Goal: Task Accomplishment & Management: Contribute content

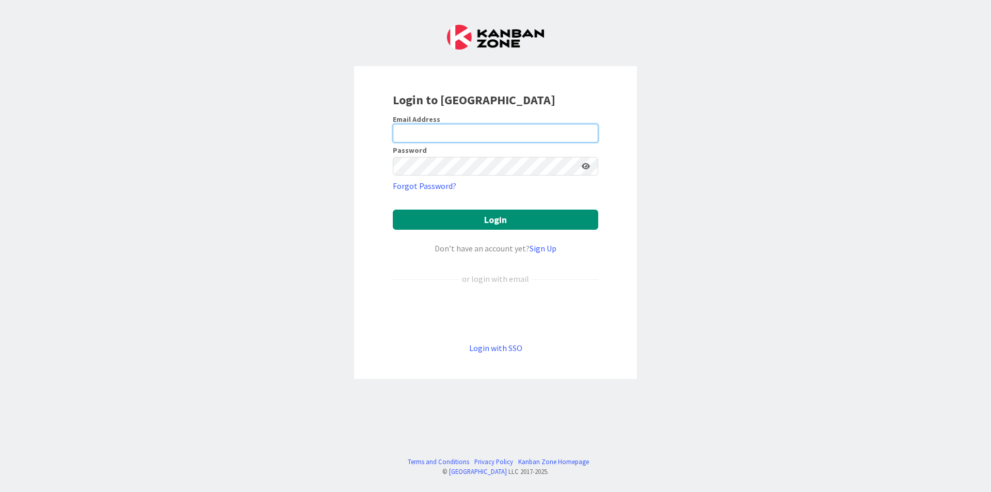
click at [510, 128] on input "email" at bounding box center [495, 133] width 205 height 19
drag, startPoint x: 721, startPoint y: 129, endPoint x: 664, endPoint y: 131, distance: 56.8
click at [721, 129] on div "Login to [GEOGRAPHIC_DATA] Email Address Password Forgot Password? Login Don’t …" at bounding box center [495, 246] width 991 height 492
click at [556, 133] on input "email" at bounding box center [495, 133] width 205 height 19
type input "[EMAIL_ADDRESS][DOMAIN_NAME]"
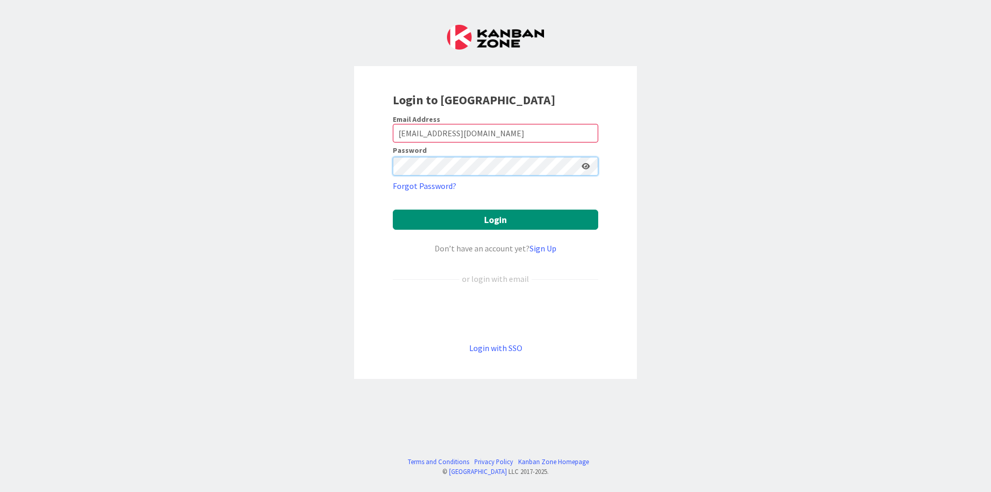
click at [393, 210] on button "Login" at bounding box center [495, 220] width 205 height 20
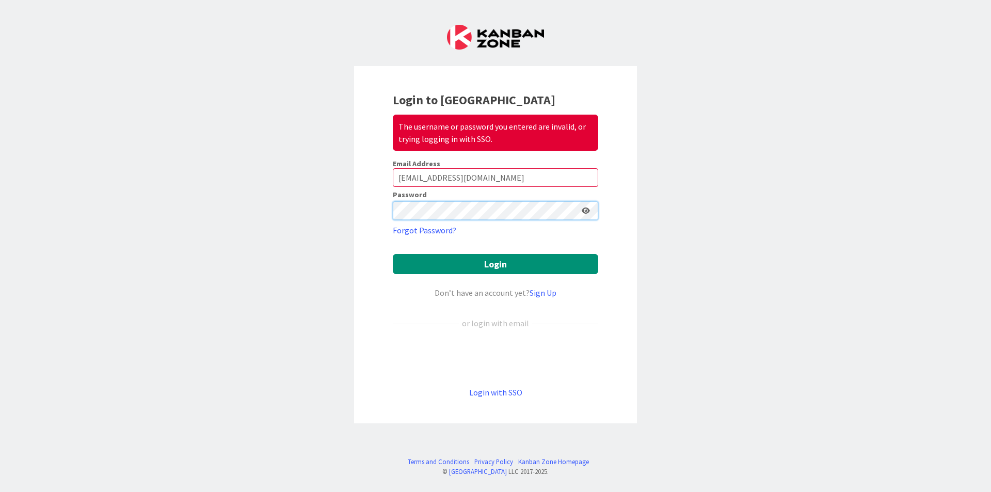
click at [393, 254] on button "Login" at bounding box center [495, 264] width 205 height 20
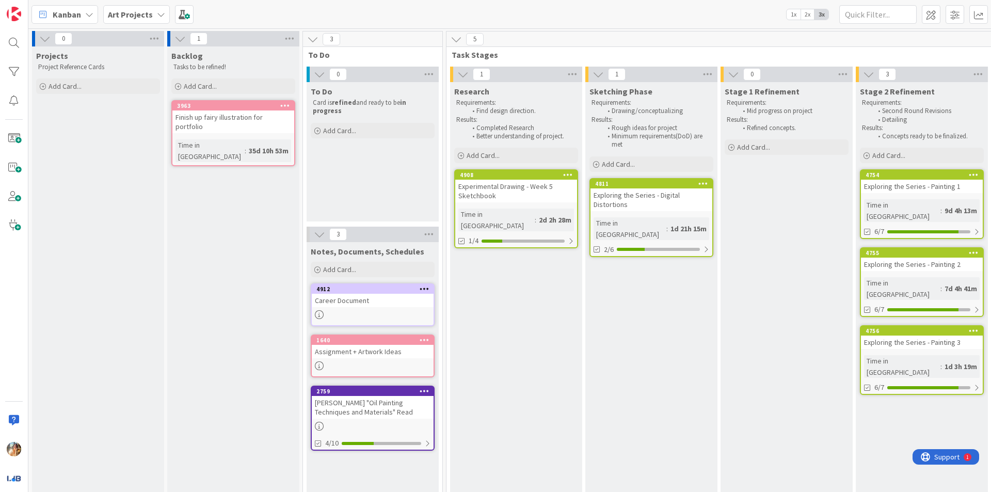
click at [513, 192] on div "Experimental Drawing - Week 5 Sketchbook" at bounding box center [516, 191] width 122 height 23
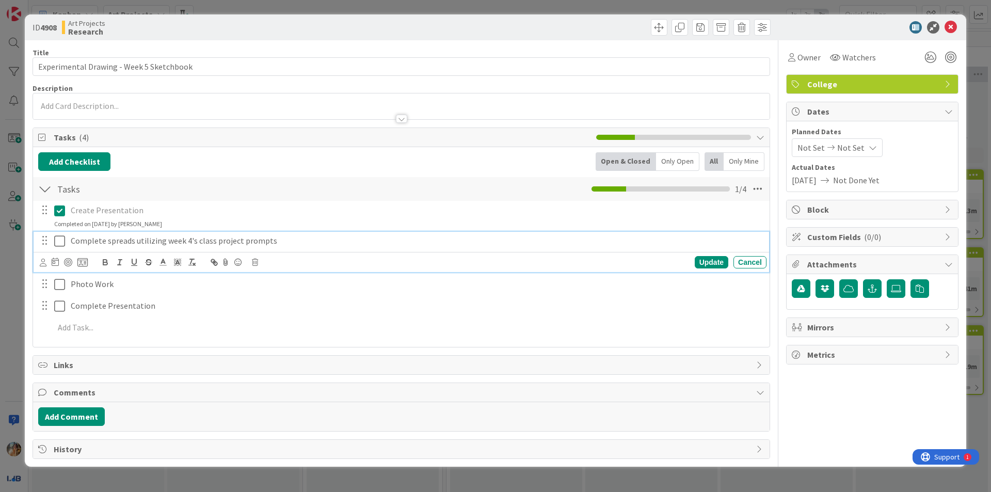
click at [59, 244] on icon at bounding box center [59, 241] width 11 height 12
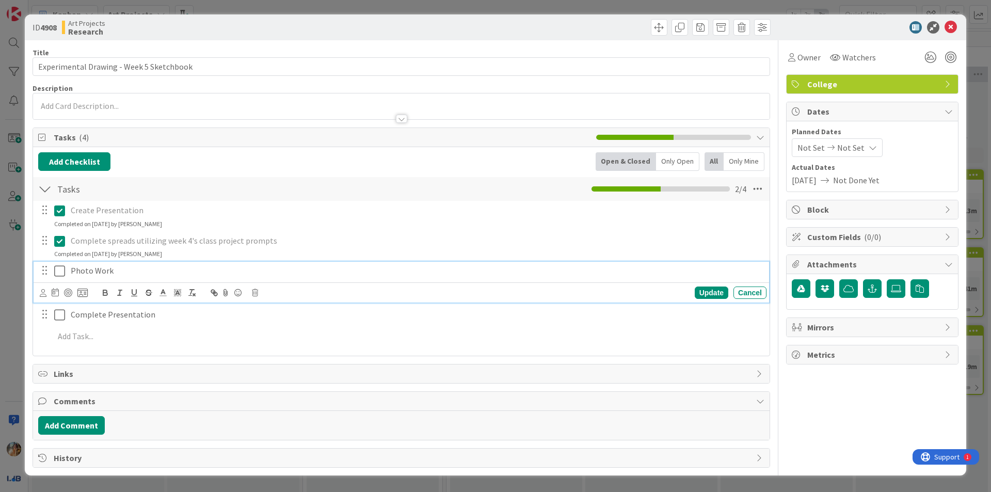
click at [57, 263] on button at bounding box center [60, 271] width 12 height 17
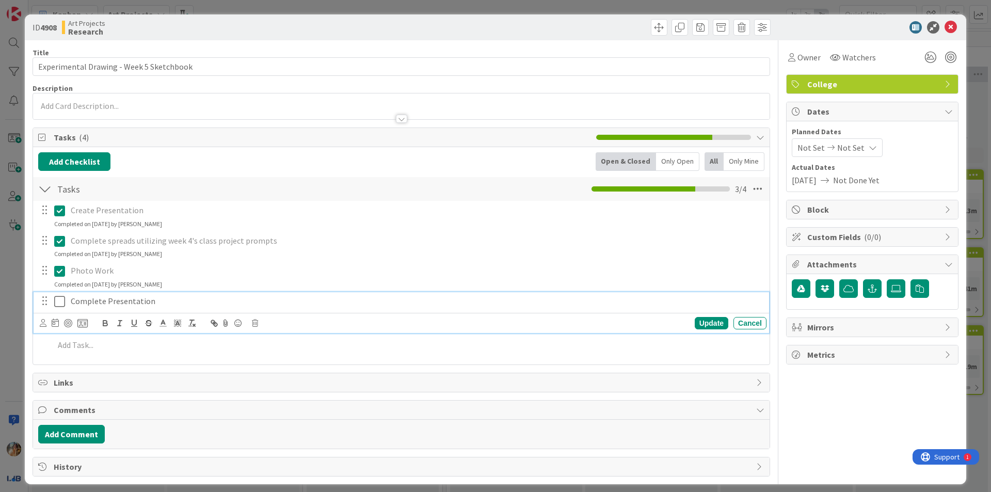
click at [55, 296] on icon at bounding box center [59, 301] width 11 height 12
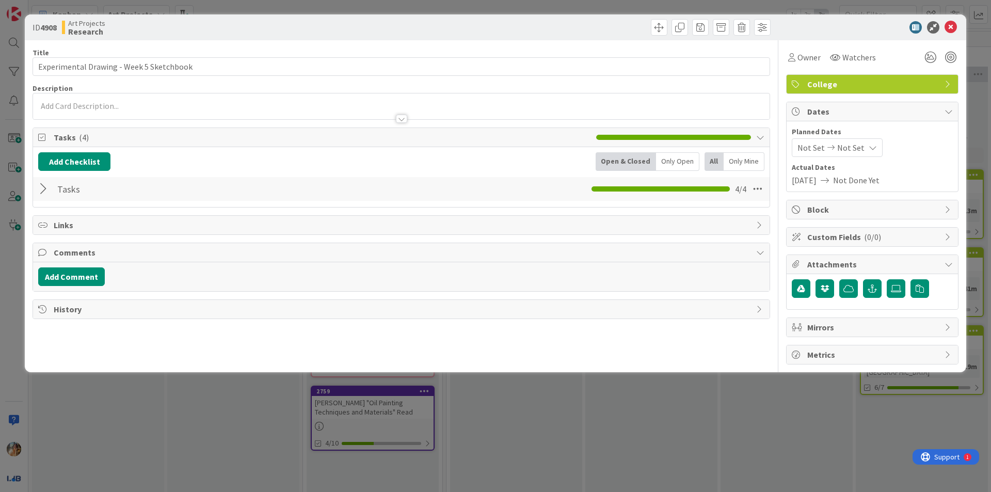
click at [2, 283] on div "ID 4908 Art Projects Research Title 40 / 128 Experimental Drawing - Week 5 Sket…" at bounding box center [495, 246] width 991 height 492
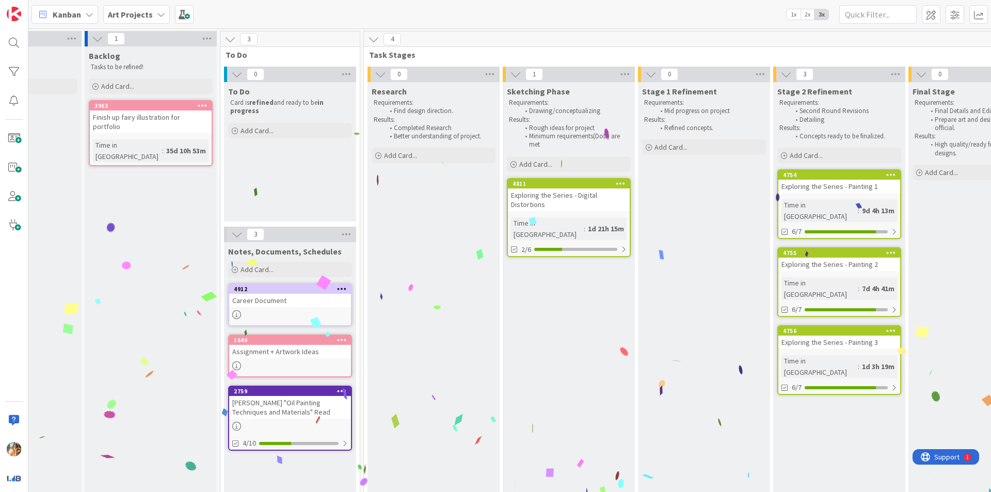
scroll to position [0, 25]
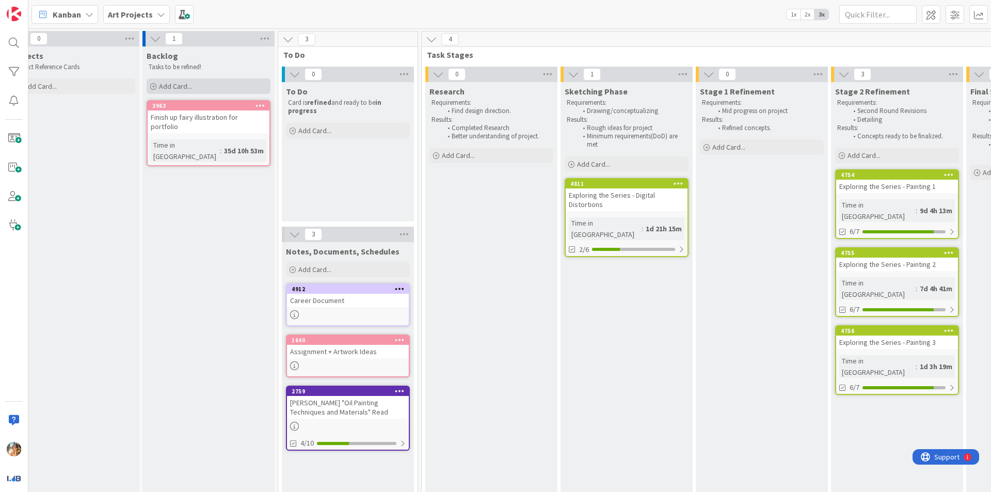
click at [227, 88] on div "Add Card..." at bounding box center [209, 85] width 124 height 15
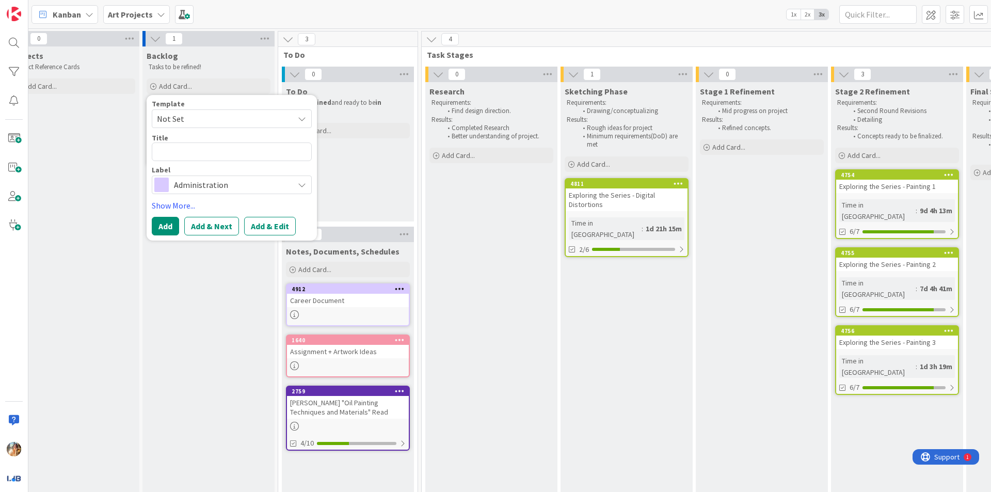
click at [230, 184] on span "Administration" at bounding box center [231, 185] width 115 height 14
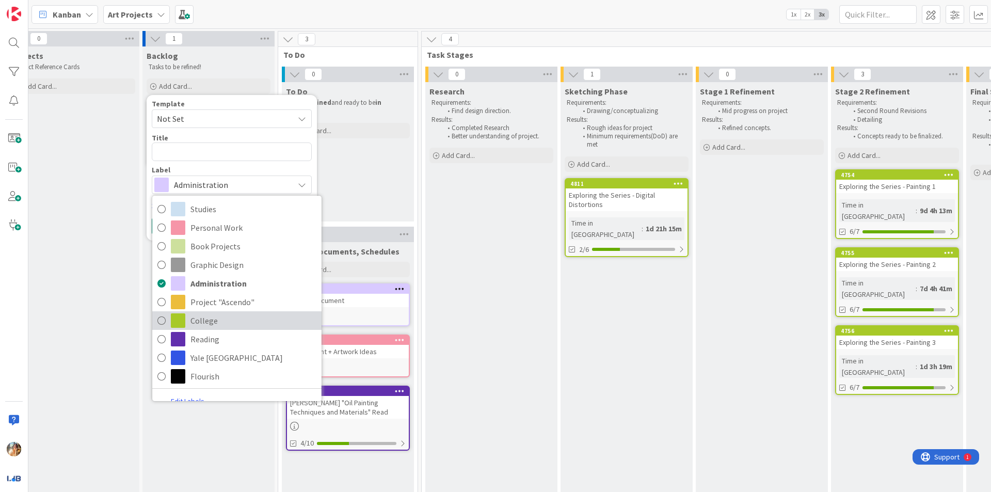
click at [231, 316] on span "College" at bounding box center [253, 320] width 126 height 15
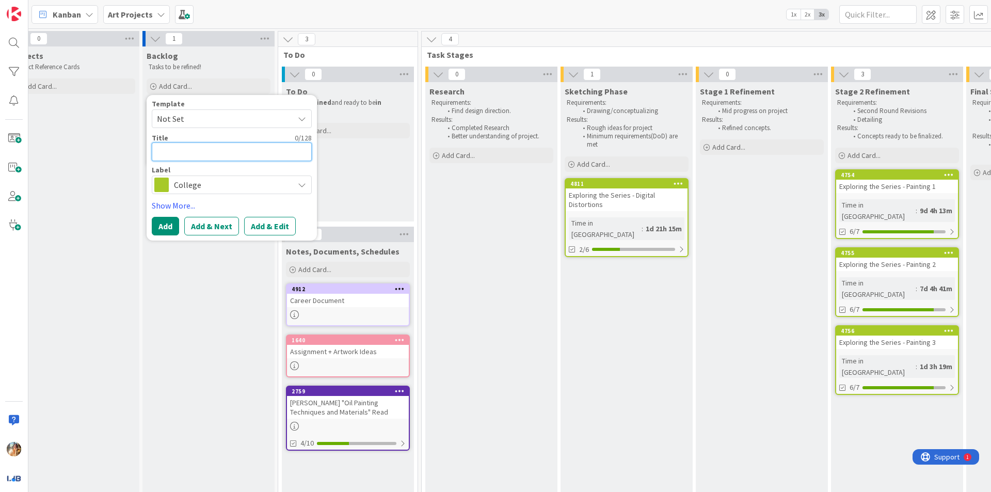
click at [246, 153] on textarea at bounding box center [232, 151] width 160 height 19
type textarea "x"
type textarea "CO"
type textarea "x"
type textarea "COnc"
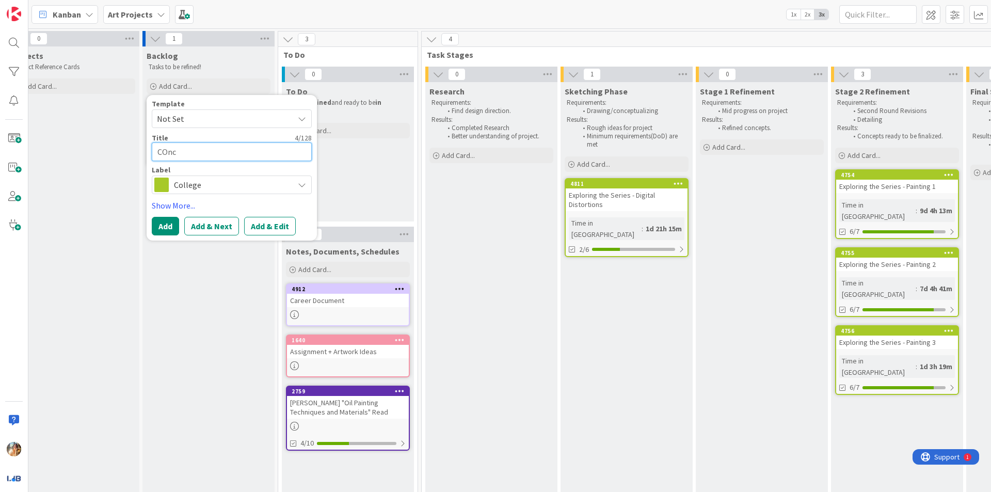
type textarea "x"
type textarea "COn"
type textarea "x"
type textarea "CO"
type textarea "x"
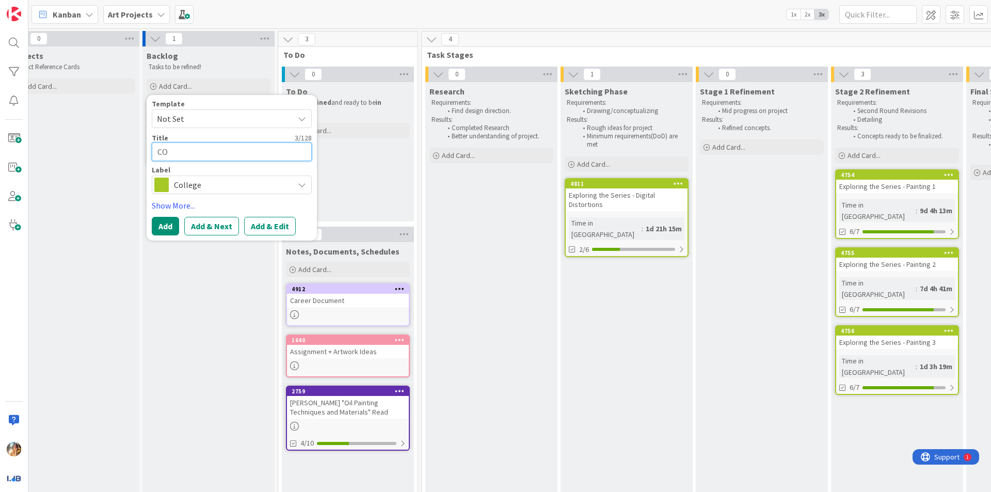
type textarea "C"
type textarea "x"
type textarea "Co"
type textarea "x"
type textarea "Con"
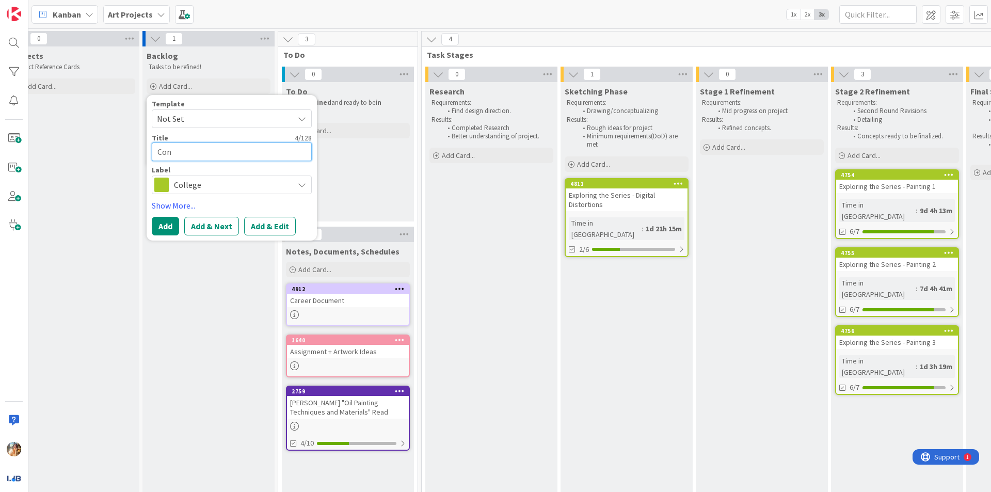
type textarea "x"
type textarea "Conc"
type textarea "x"
type textarea "Conce"
type textarea "x"
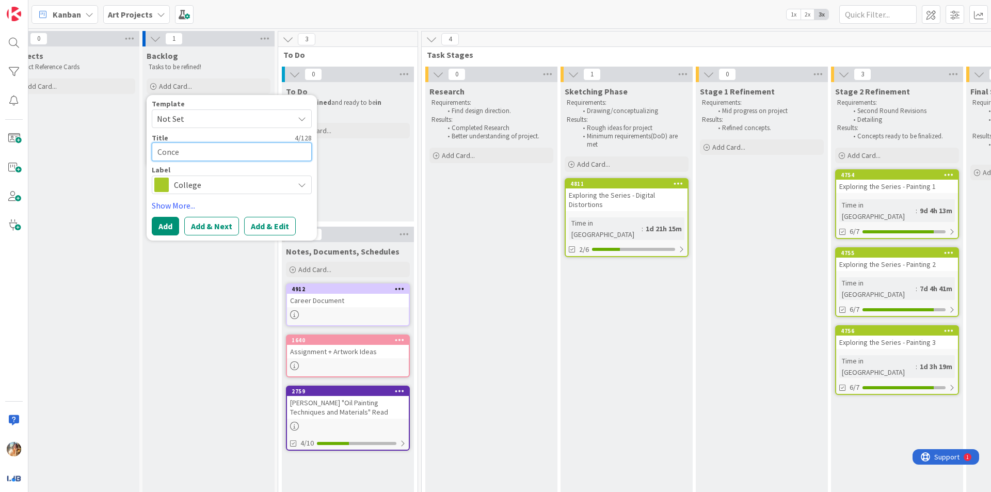
type textarea "Concep"
type textarea "x"
type textarea "Concept"
type textarea "x"
type textarea "Concept"
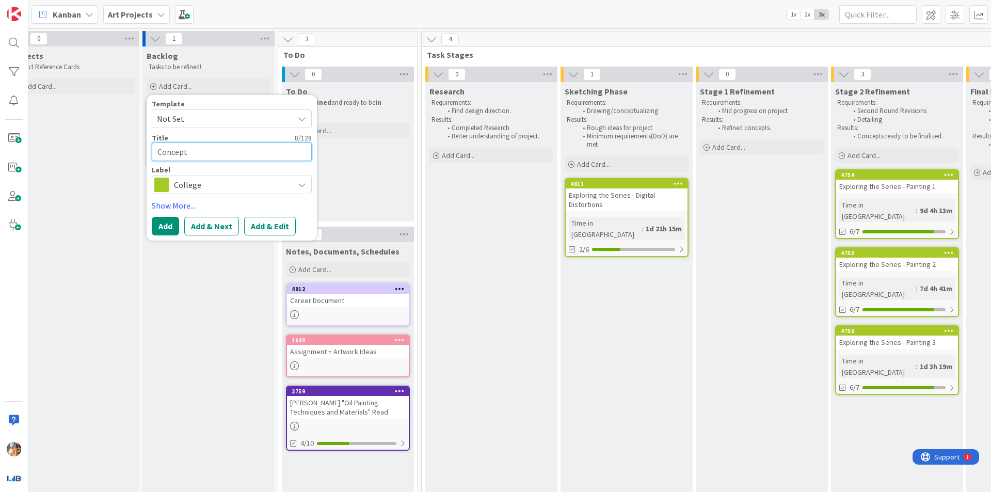
type textarea "x"
type textarea "Concept W"
type textarea "x"
type textarea "Concept Wor"
type textarea "x"
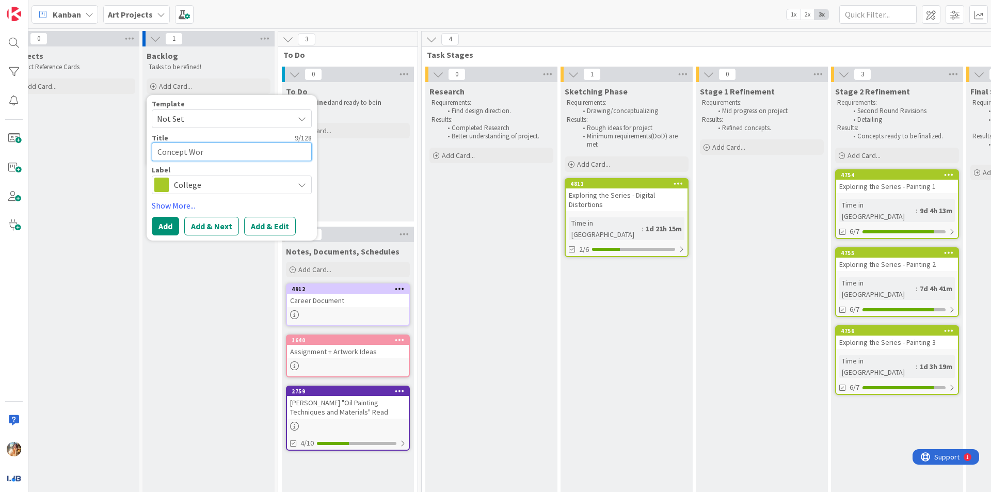
type textarea "Concept Work"
type textarea "x"
type textarea "Concept Work"
type textarea "x"
type textarea "Concept Work f"
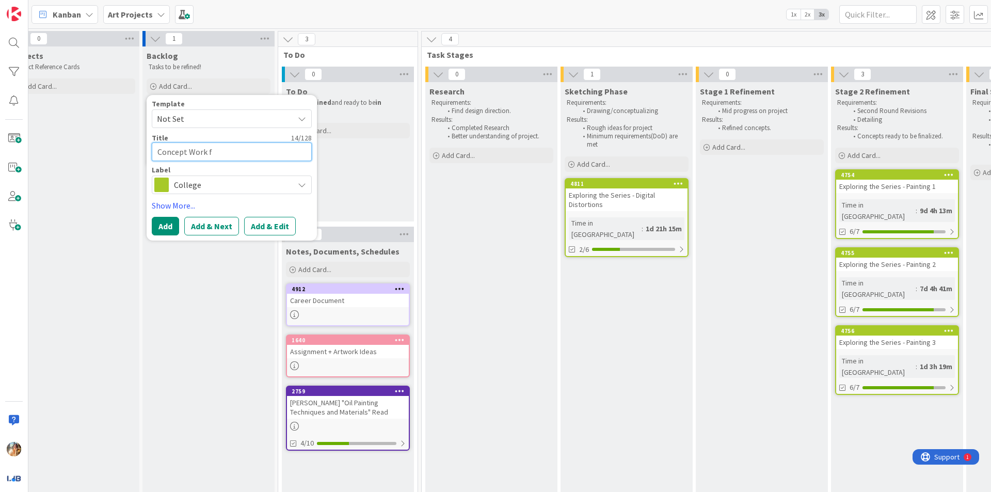
type textarea "x"
type textarea "Concept Work for"
type textarea "x"
type textarea "Concept Work for"
type textarea "x"
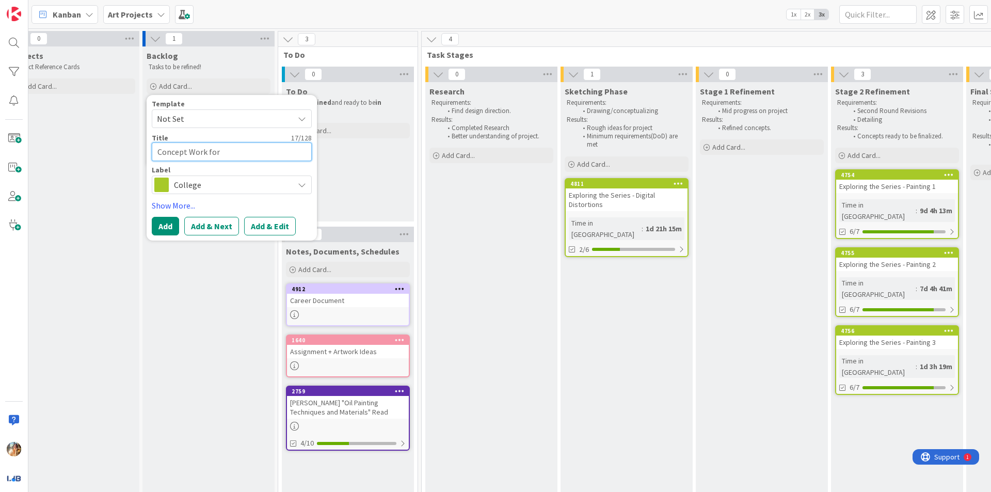
type textarea "Concept Work for A"
type textarea "x"
type textarea "Concept Work for Ac"
type textarea "x"
type textarea "Concept Work for Act"
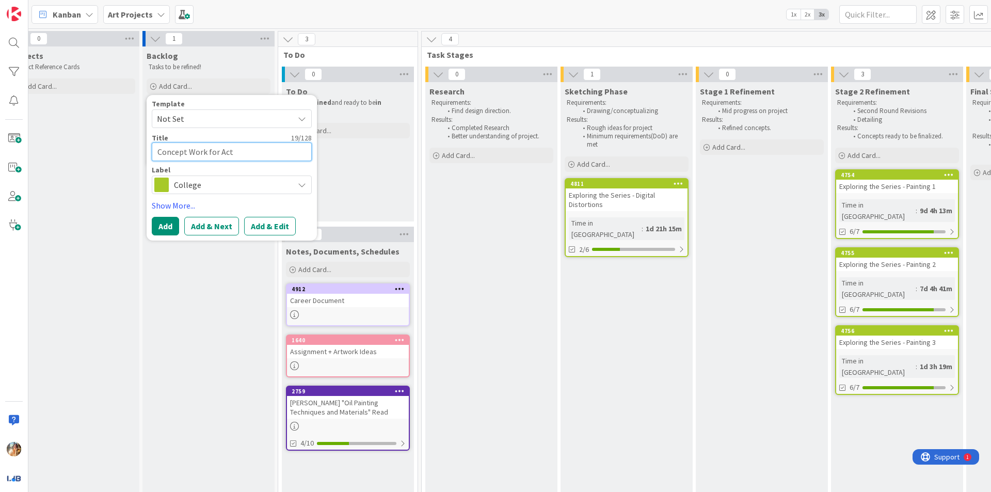
type textarea "x"
type textarea "Concept Work for Act"
type textarea "x"
type textarea "Concept Work for Act 2"
type textarea "x"
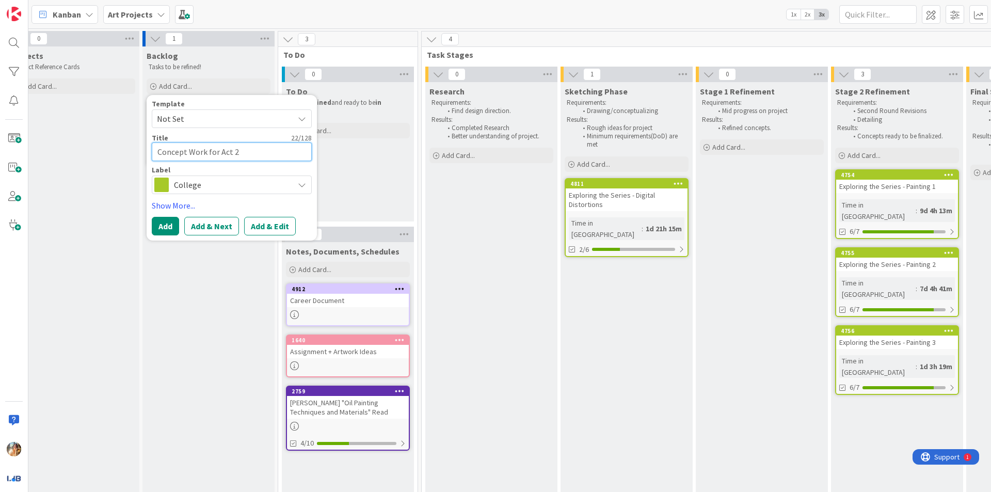
type textarea "Concept Work for Act 2"
type textarea "x"
type textarea "Concept Work for Act 2 P"
type textarea "x"
type textarea "Concept Work for Act 2 Pa"
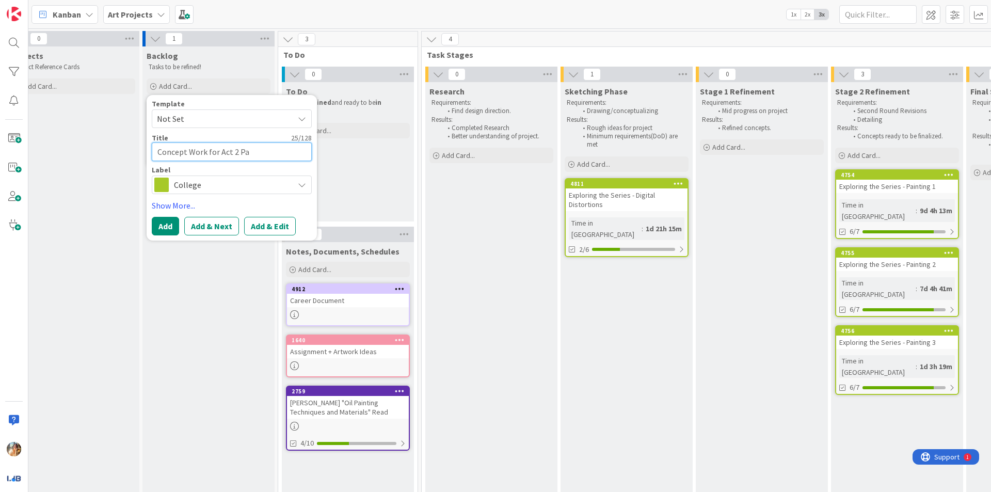
type textarea "x"
type textarea "Concept Work for Act 2 Pai"
type textarea "x"
type textarea "Concept Work for Act 2 Pain"
type textarea "x"
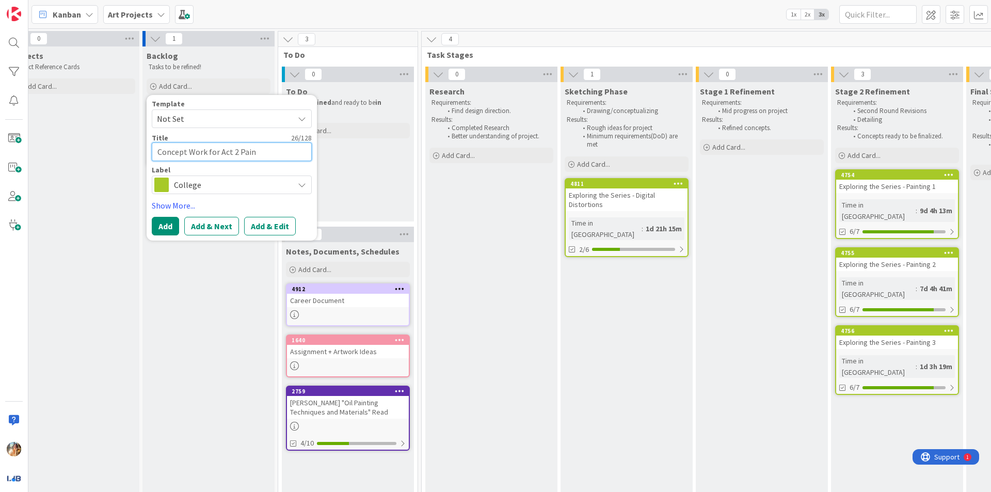
type textarea "Concept Work for Act 2 Paint"
type textarea "x"
type textarea "Concept Work for Act 2 Painti"
type textarea "x"
type textarea "Concept Work for Act 2 Paintin"
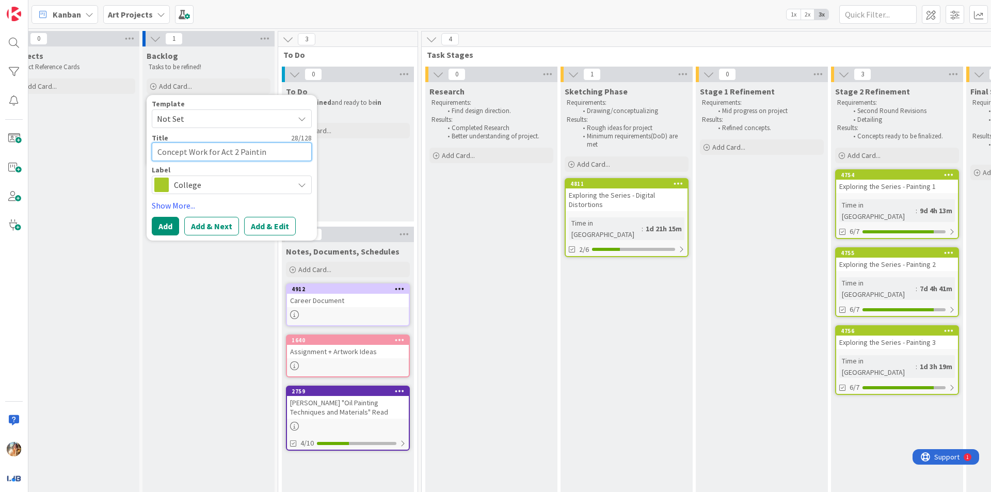
type textarea "x"
type textarea "Concept Work for Act 2 Painting"
type textarea "x"
type textarea "Concept Work for Act 2 Paintings"
click at [158, 150] on textarea "Concept Work for Act 2 Paintings" at bounding box center [232, 151] width 160 height 19
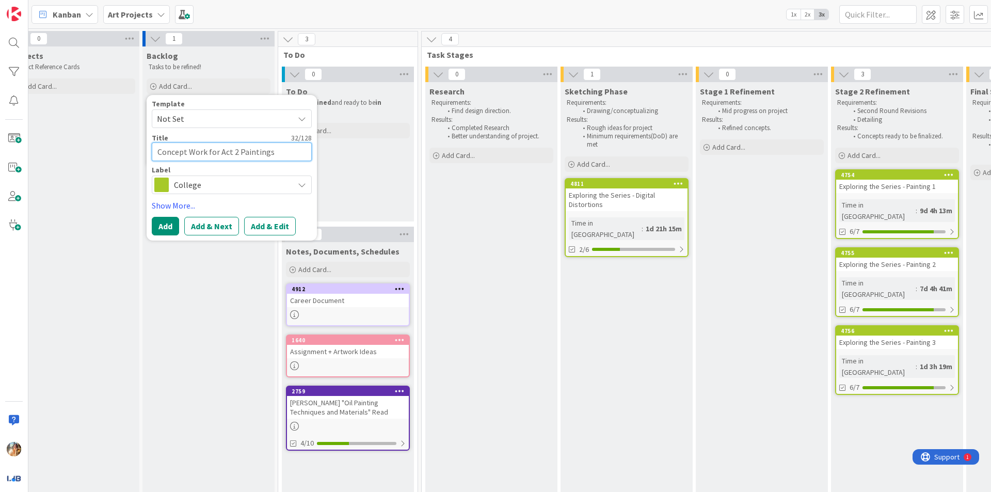
type textarea "x"
type textarea "EConcept Work for Act 2 Paintings"
type textarea "x"
type textarea "ExConcept Work for Act 2 Paintings"
type textarea "x"
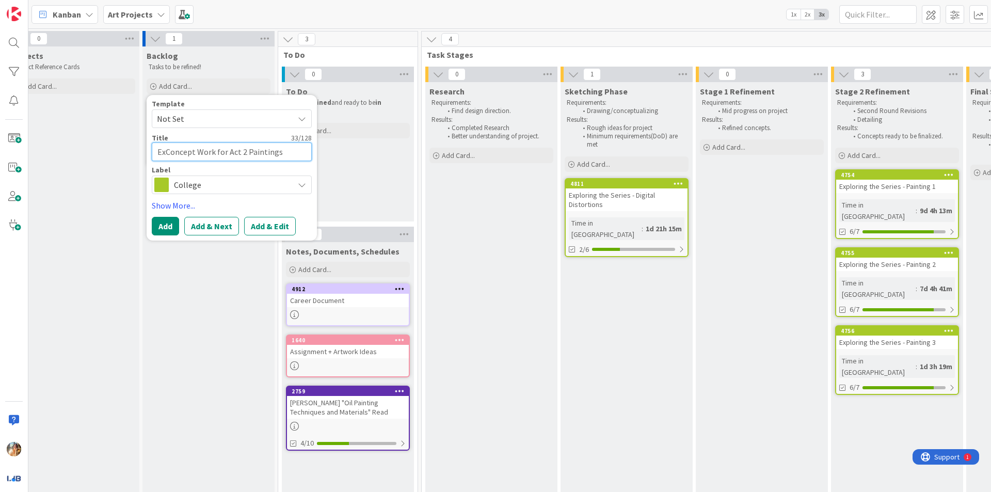
type textarea "ExpConcept Work for Act 2 Paintings"
type textarea "x"
type textarea "ExpeConcept Work for Act 2 Paintings"
type textarea "x"
type textarea "ExperiConcept Work for Act 2 Paintings"
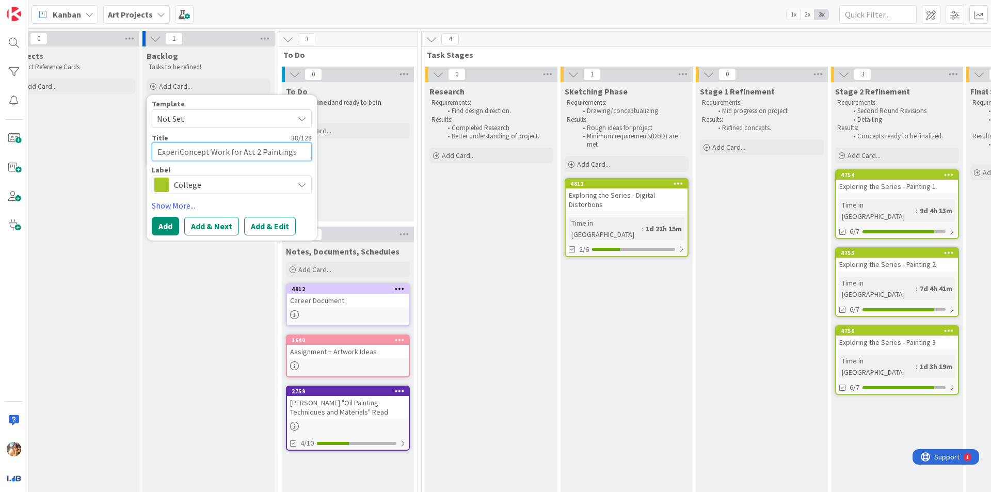
type textarea "x"
type textarea "ExperConcept Work for Act 2 Paintings"
type textarea "x"
type textarea "ExpeConcept Work for Act 2 Paintings"
type textarea "x"
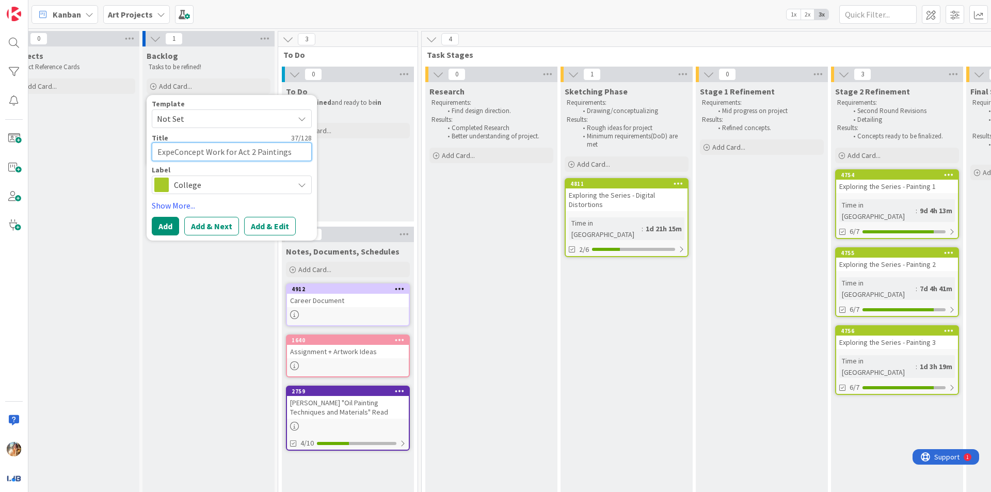
type textarea "ExpConcept Work for Act 2 Paintings"
type textarea "x"
type textarea "ExConcept Work for Act 2 Paintings"
type textarea "x"
type textarea "EConcept Work for Act 2 Paintings"
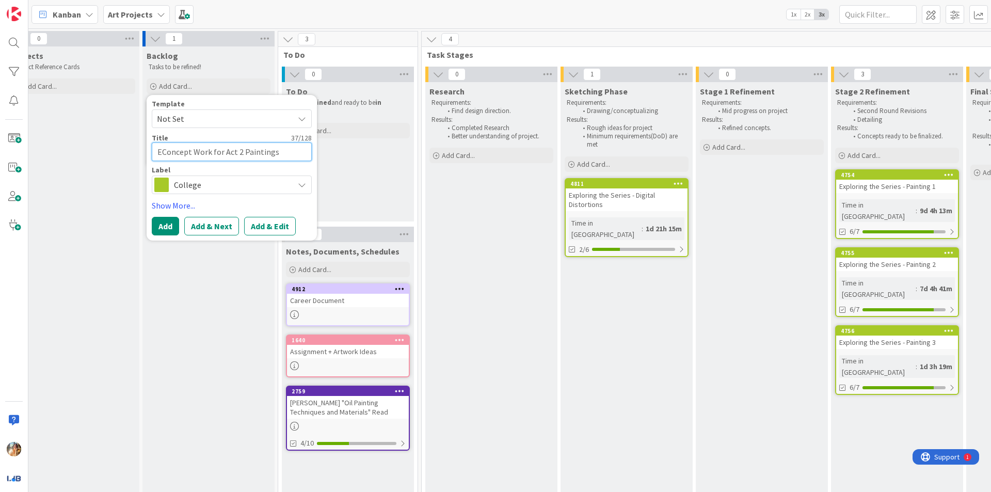
type textarea "x"
type textarea "Concept Work for Act 2 Paintings"
type textarea "x"
type textarea "EConcept Work for Act 2 Paintings"
type textarea "x"
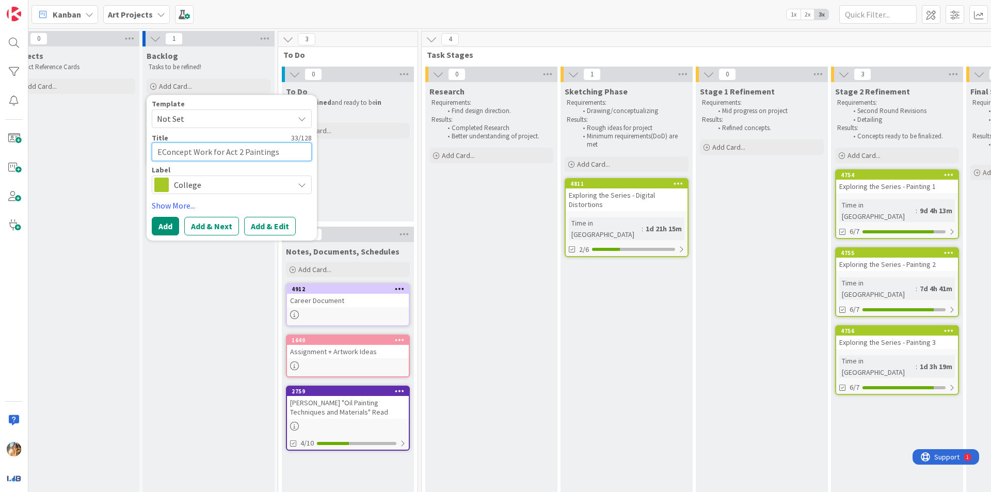
type textarea "ExConcept Work for Act 2 Paintings"
type textarea "x"
type textarea "ExpConcept Work for Act 2 Paintings"
type textarea "x"
type textarea "ExplConcept Work for Act 2 Paintings"
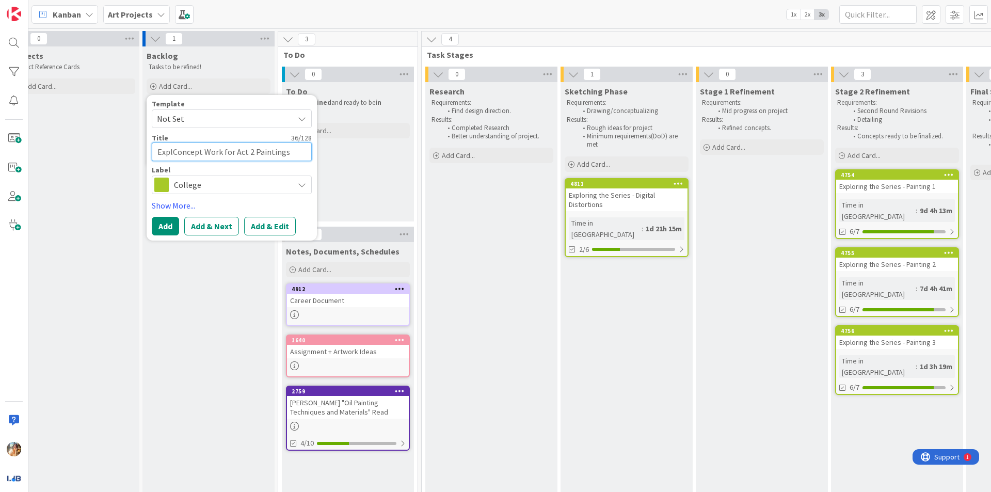
type textarea "x"
type textarea "ExploConcept Work for Act 2 Paintings"
type textarea "x"
type textarea "ExplorConcept Work for Act 2 Paintings"
type textarea "x"
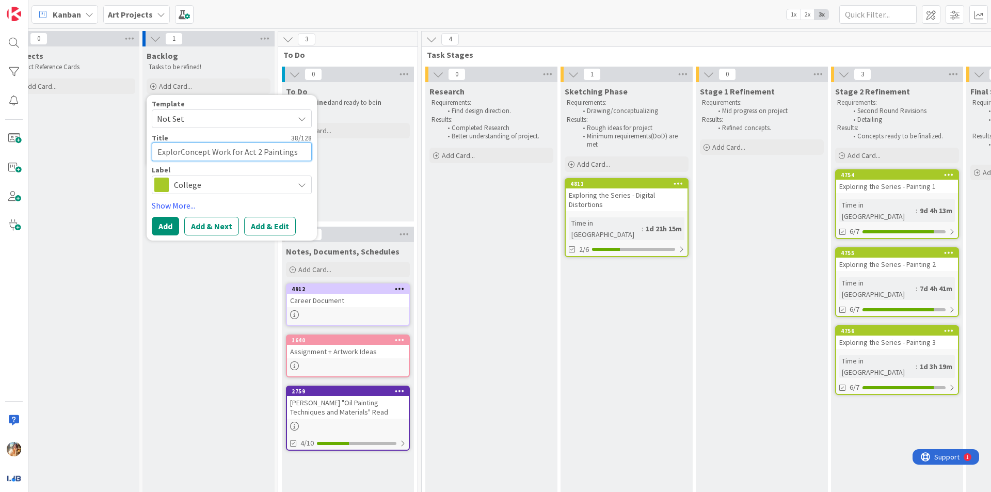
type textarea "ExploriConcept Work for Act 2 Paintings"
type textarea "x"
type textarea "ExplorinConcept Work for Act 2 Paintings"
type textarea "x"
type textarea "ExploringConcept Work for Act 2 Paintings"
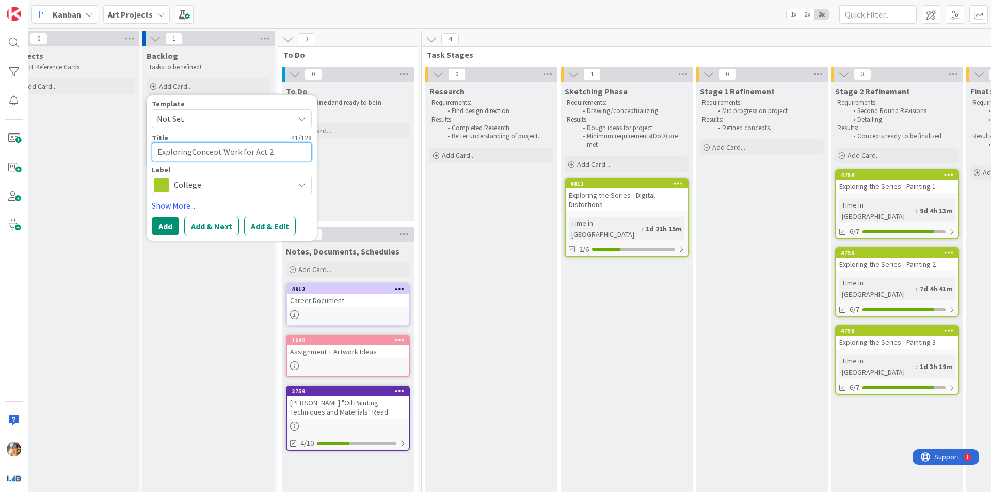
type textarea "x"
type textarea "Exploring Concept Work for Act 2 Paintings"
type textarea "x"
type textarea "Exploring tConcept Work for Act 2 Paintings"
type textarea "x"
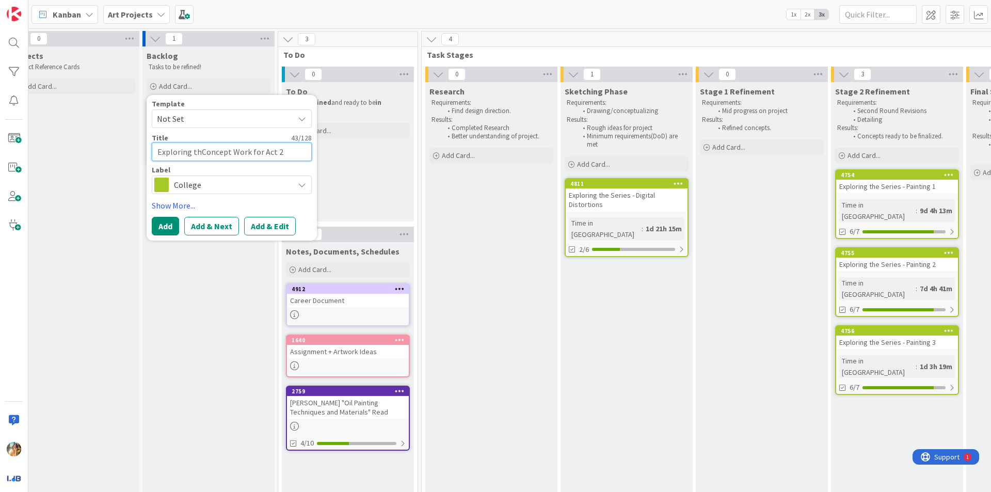
type textarea "Exploring theConcept Work for Act 2 Paintings"
type textarea "x"
type textarea "Exploring the Concept Work for Act 2 Paintings"
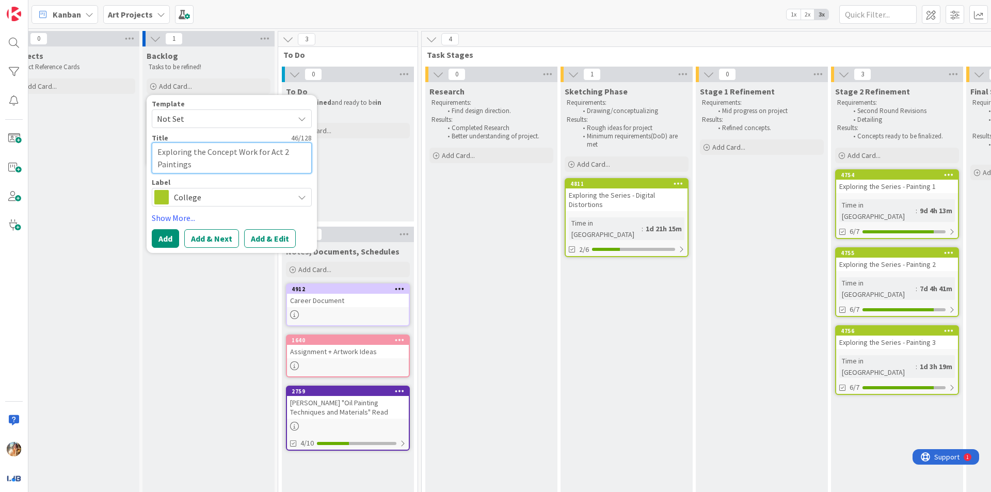
type textarea "x"
type textarea "Exploring the SConcept Work for Act 2 Paintings"
type textarea "x"
type textarea "Exploring the SeConcept Work for Act 2 Paintings"
type textarea "x"
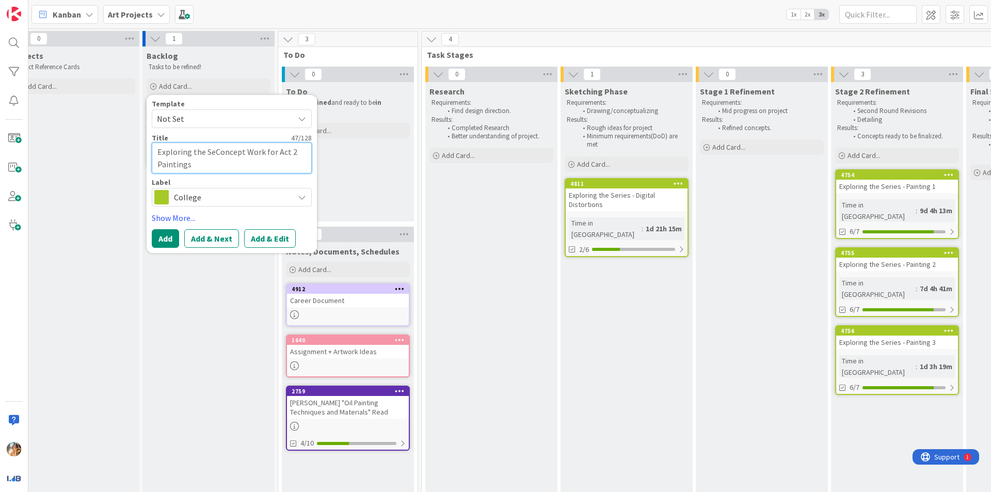
type textarea "Exploring the SerConcept Work for Act 2 Paintings"
type textarea "x"
type textarea "Exploring the SeriConcept Work for Act 2 Paintings"
type textarea "x"
type textarea "Exploring the SerieConcept Work for Act 2 Paintings"
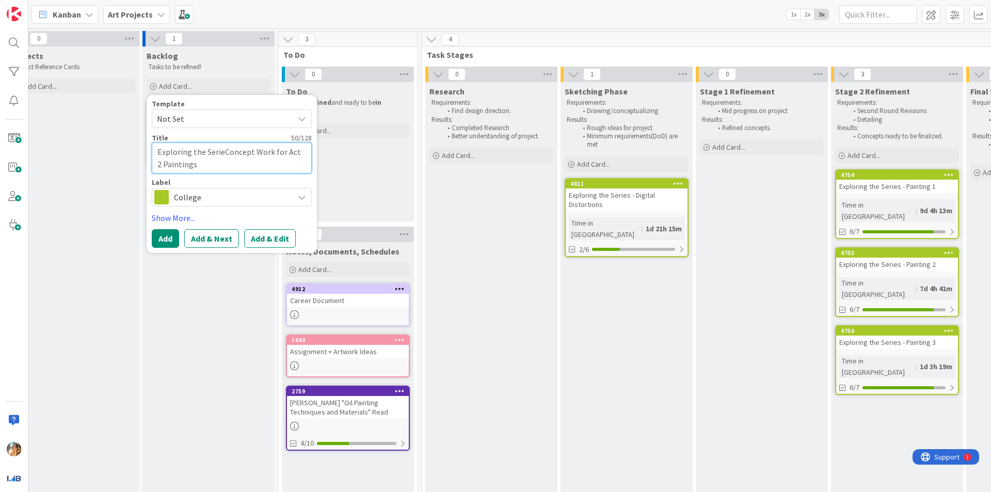
type textarea "x"
type textarea "Exploring the SeriesConcept Work for Act 2 Paintings"
type textarea "x"
type textarea "Exploring the Series Concept Work for Act 2 Paintings"
type textarea "x"
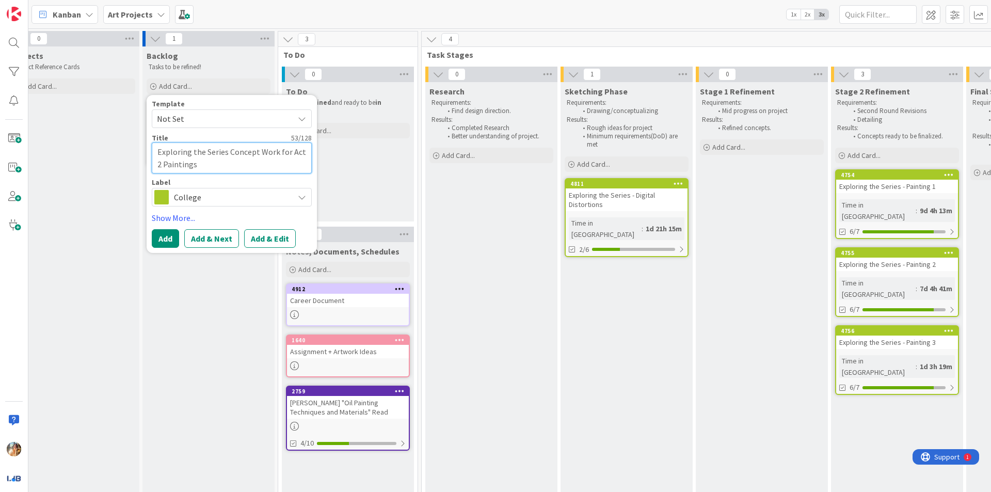
type textarea "Exploring the Series -Concept Work for Act 2 Paintings"
type textarea "x"
type textarea "Exploring the Series - Concept Work for Act 2 Paintings"
click at [171, 234] on button "Add" at bounding box center [165, 238] width 27 height 19
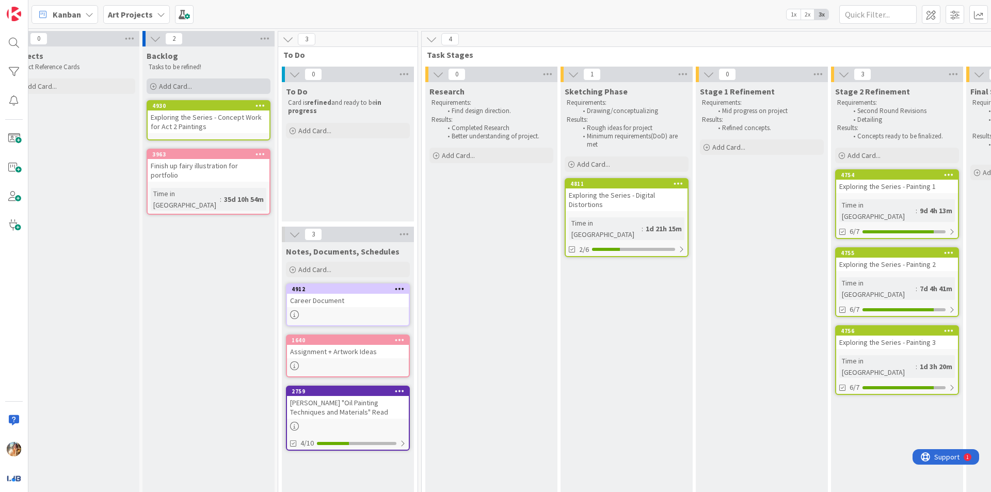
click at [216, 89] on div "Add Card..." at bounding box center [209, 85] width 124 height 15
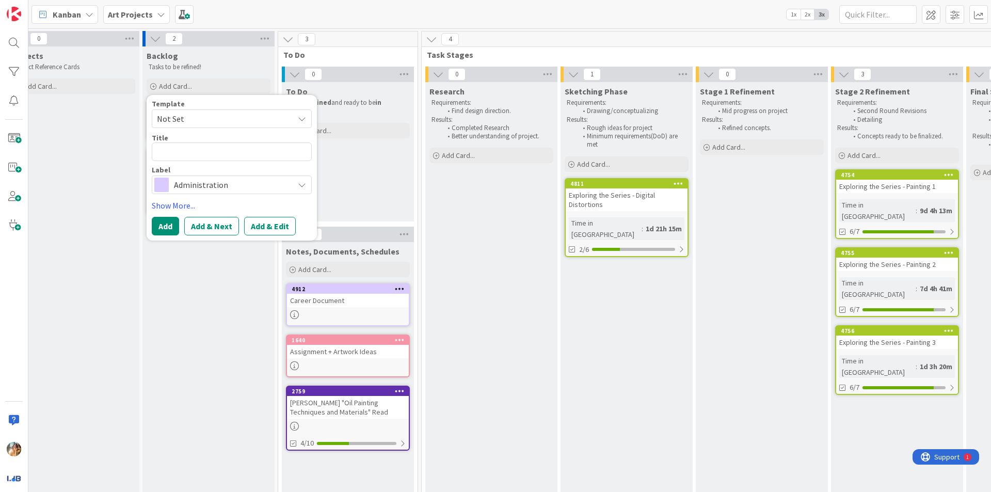
click at [250, 177] on div "Administration" at bounding box center [232, 184] width 160 height 19
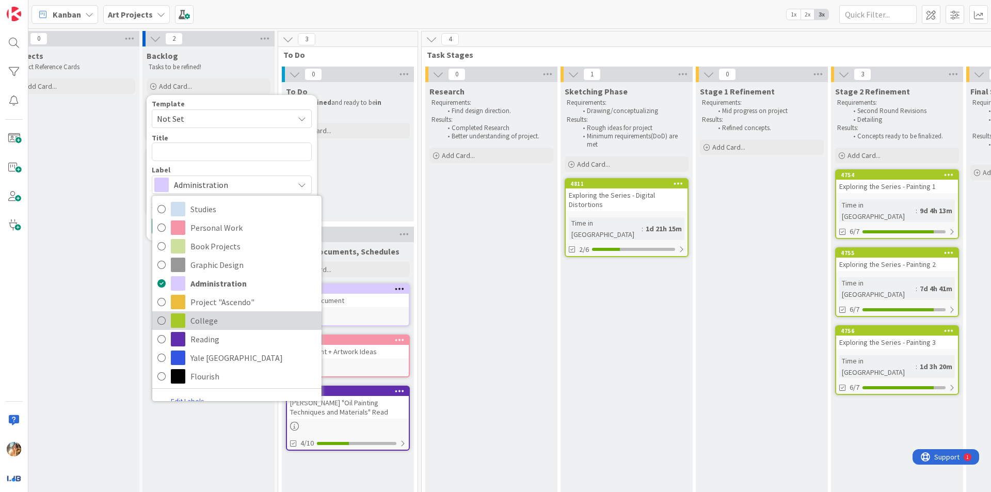
click at [243, 318] on span "College" at bounding box center [253, 320] width 126 height 15
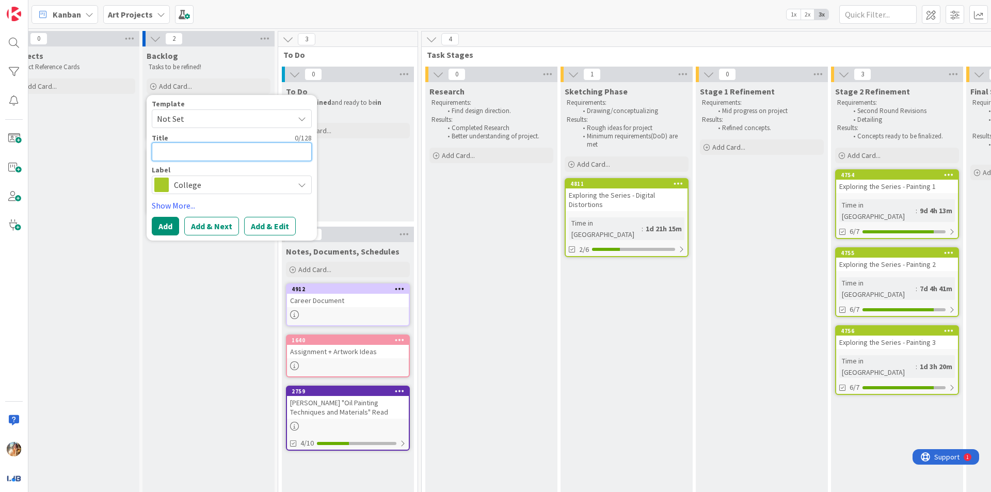
click at [261, 149] on textarea at bounding box center [232, 151] width 160 height 19
type textarea "x"
type textarea "E"
type textarea "x"
type textarea "Ex"
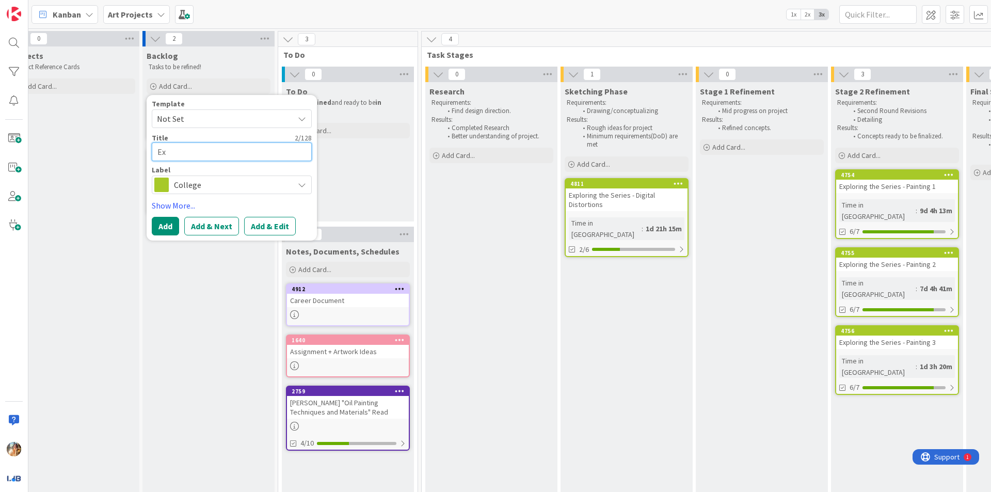
type textarea "x"
type textarea "Exp"
type textarea "x"
type textarea "Expe"
type textarea "x"
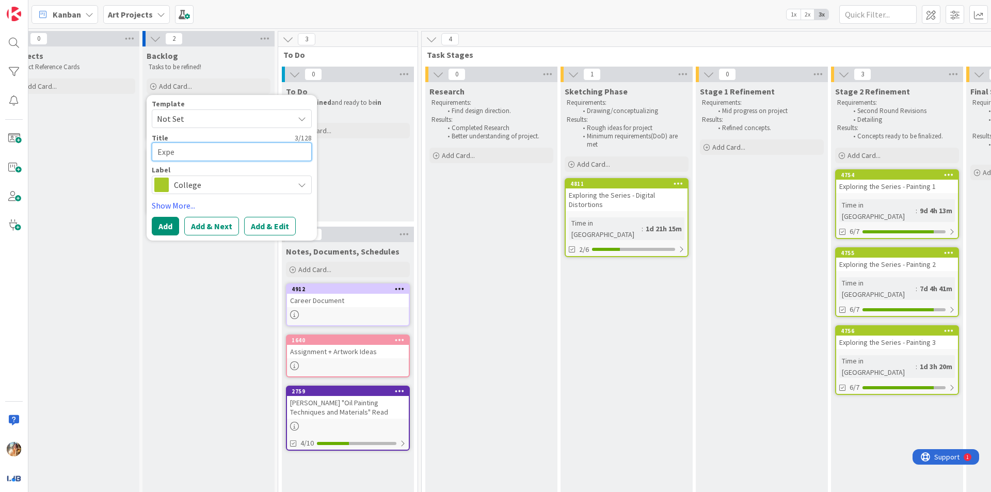
type textarea "Exper"
type textarea "x"
type textarea "Experi"
type textarea "x"
type textarea "Experie"
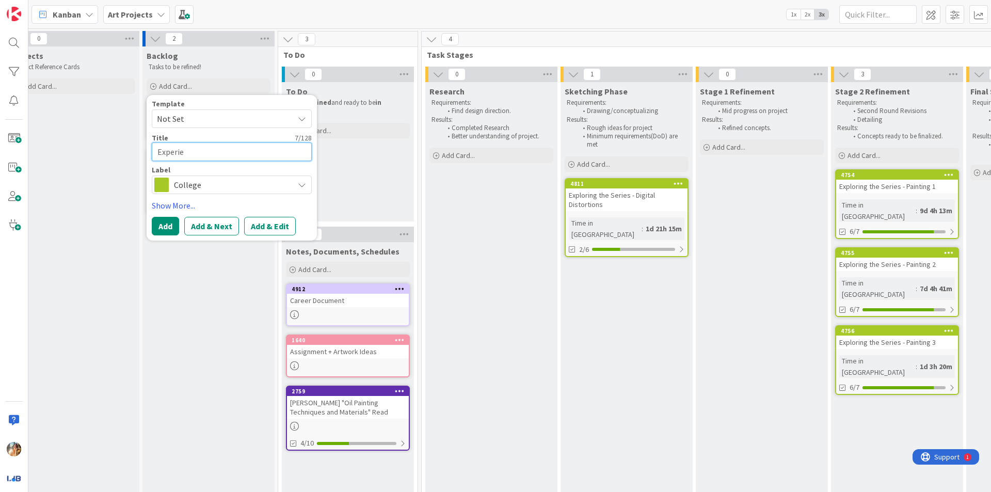
type textarea "x"
type textarea "Experi"
type textarea "x"
type textarea "Experim"
type textarea "x"
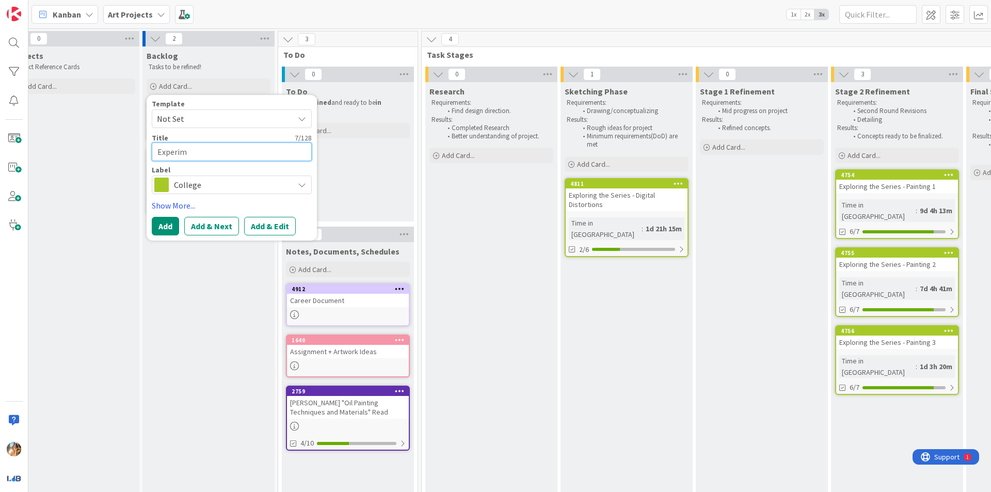
type textarea "Experime"
type textarea "x"
type textarea "Experimen"
type textarea "x"
type textarea "Experiment"
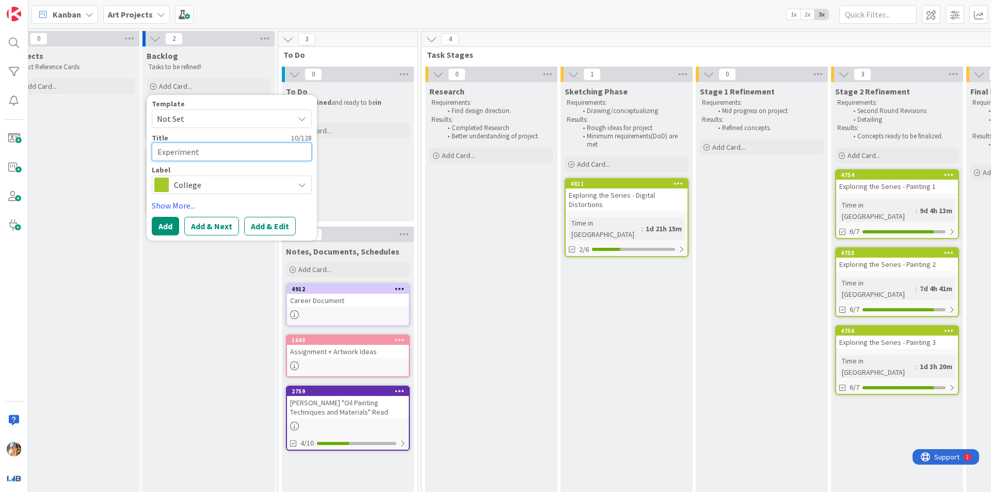
type textarea "x"
type textarea "Experimenta"
type textarea "x"
type textarea "Experimental"
type textarea "x"
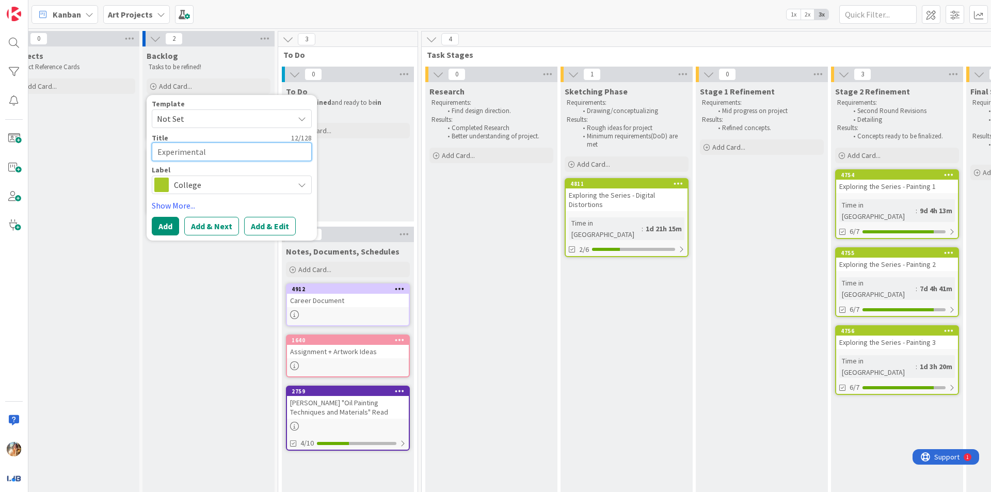
type textarea "Experimental"
type textarea "x"
type textarea "Experimental D"
type textarea "x"
type textarea "Experimental Dr"
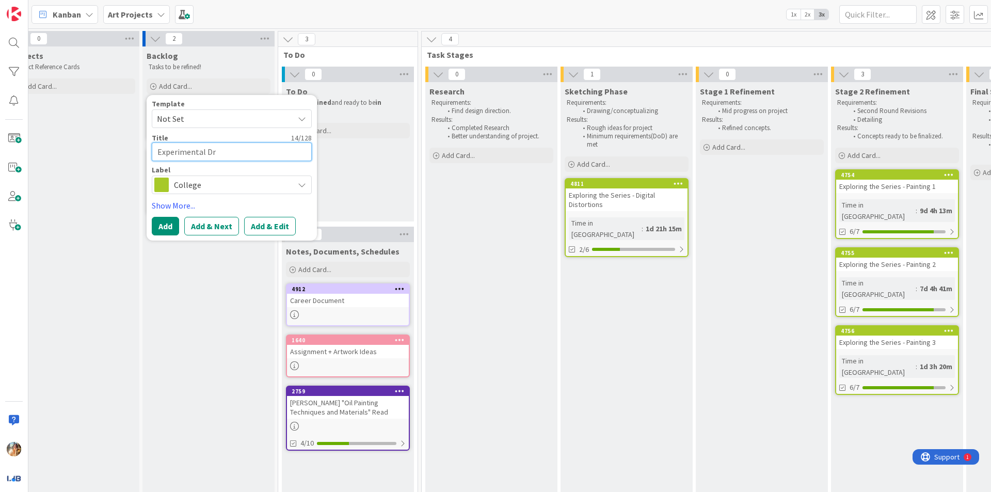
type textarea "x"
type textarea "Experimental Dra"
type textarea "x"
type textarea "Experimental Drawi"
type textarea "x"
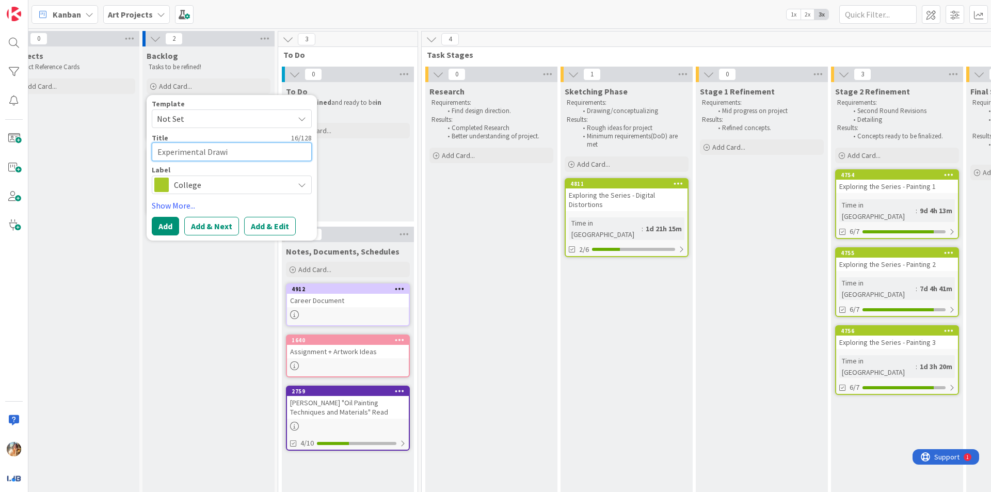
type textarea "Experimental Drawin"
type textarea "x"
type textarea "Experimental Drawing"
type textarea "x"
type textarea "Experimental Drawing"
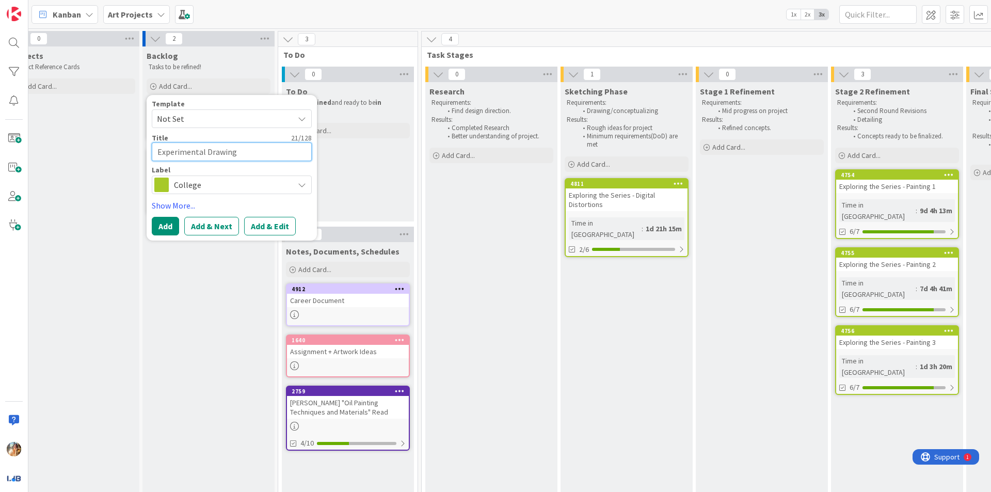
type textarea "x"
type textarea "Experimental Drawing -"
type textarea "x"
type textarea "Experimental Drawing -"
type textarea "x"
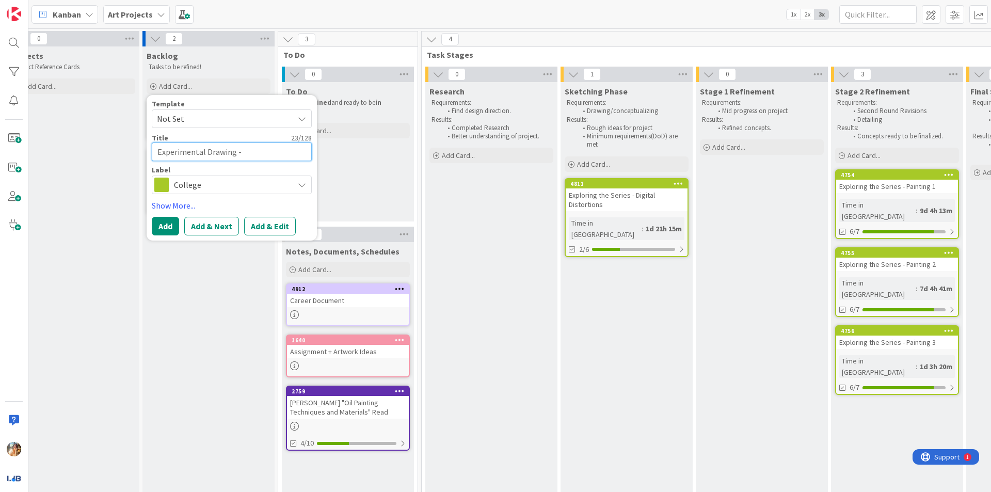
type textarea "Experimental Drawing - I"
type textarea "x"
type textarea "Experimental Drawing - In"
type textarea "x"
type textarea "Experimental Drawing - [GEOGRAPHIC_DATA]"
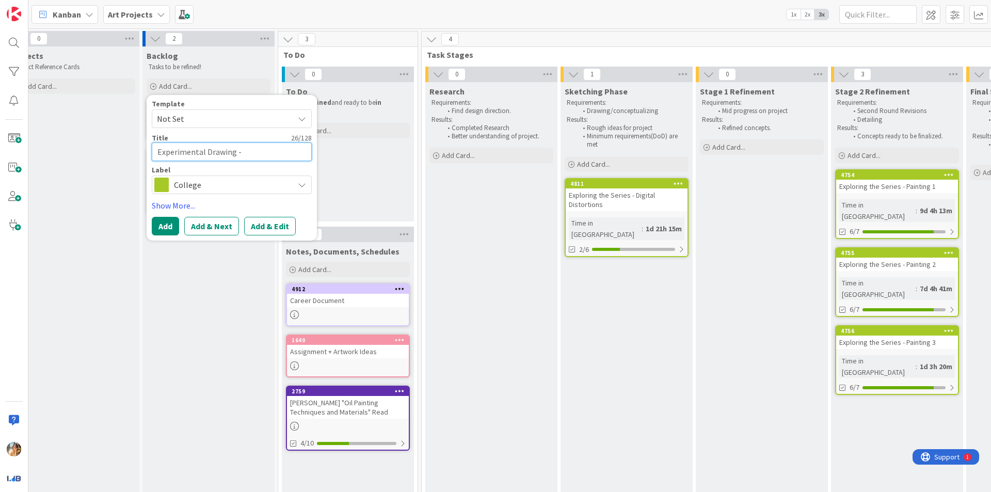
type textarea "x"
type textarea "Experimental Drawing - [GEOGRAPHIC_DATA]"
type textarea "x"
type textarea "Experimental Drawing - Indep"
type textarea "x"
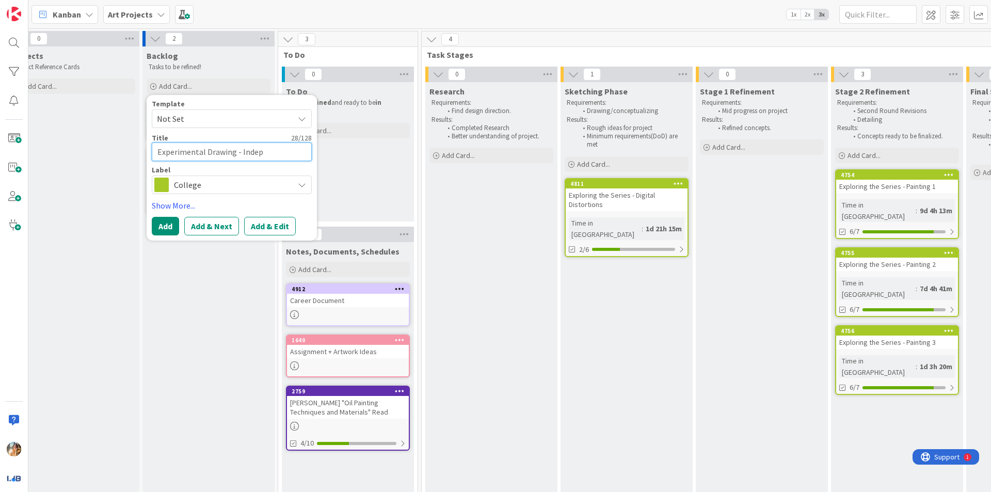
type textarea "Experimental Drawing - Indepe"
type textarea "x"
type textarea "Experimental Drawing - Indepen"
type textarea "x"
type textarea "Experimental Drawing - Independ"
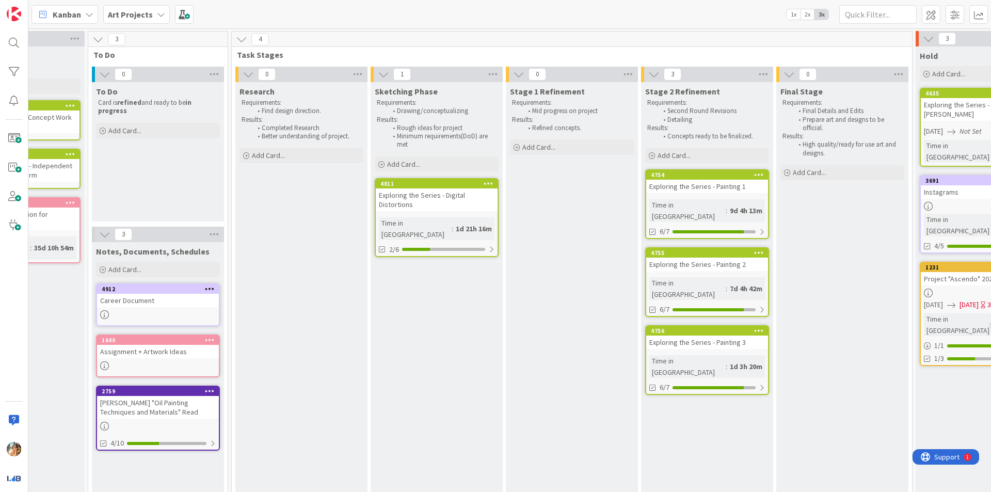
scroll to position [0, 223]
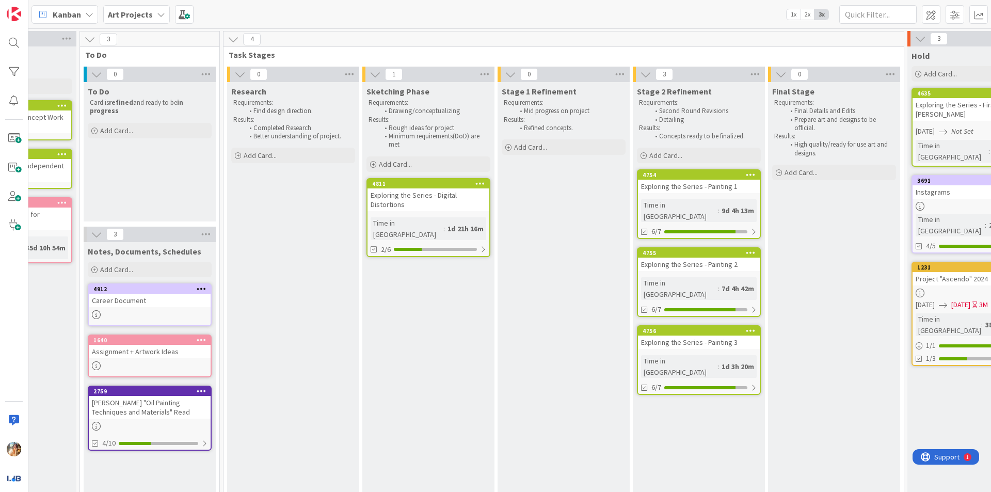
click at [750, 12] on div "Kanban Art Projects 1x 2x 3x" at bounding box center [509, 14] width 963 height 28
click at [25, 443] on div at bounding box center [14, 246] width 28 height 492
click at [17, 444] on img at bounding box center [14, 449] width 14 height 14
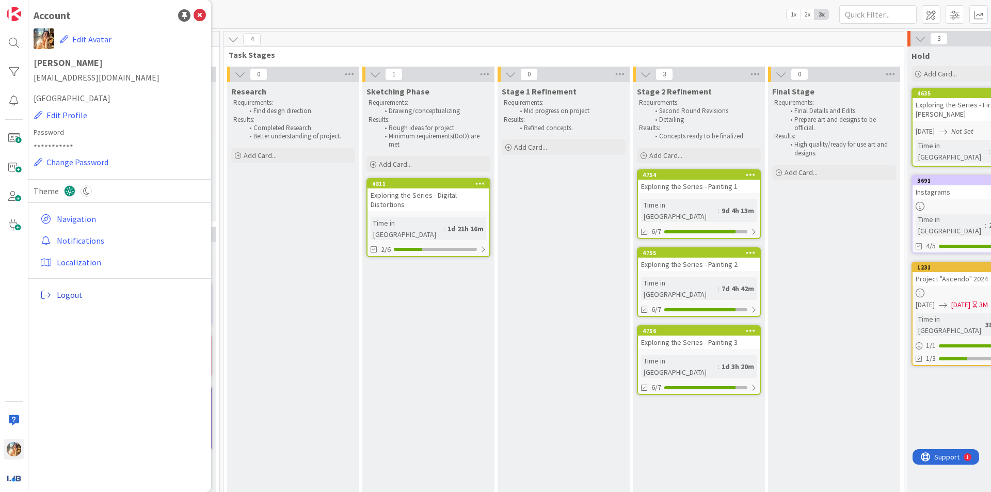
click at [108, 295] on span "Logout" at bounding box center [129, 295] width 145 height 12
